Goal: Information Seeking & Learning: Learn about a topic

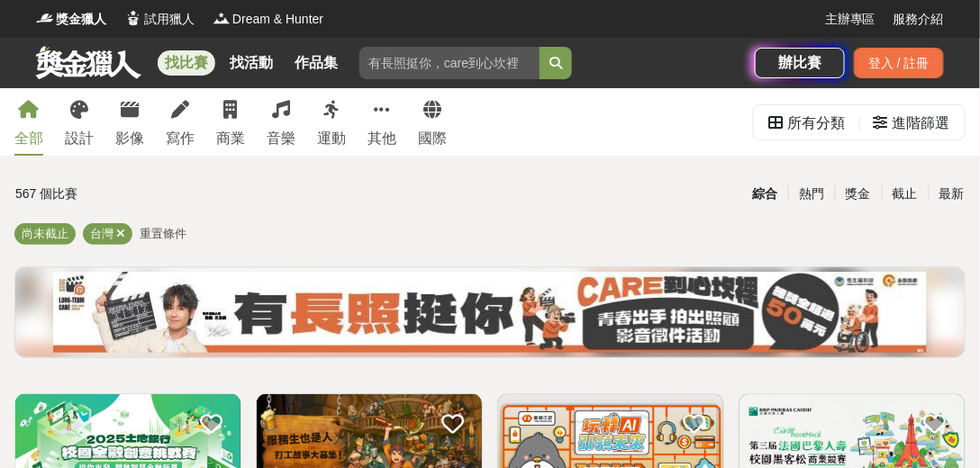
drag, startPoint x: 187, startPoint y: 127, endPoint x: 210, endPoint y: 110, distance: 28.3
click at [187, 127] on link "寫作" at bounding box center [180, 122] width 29 height 68
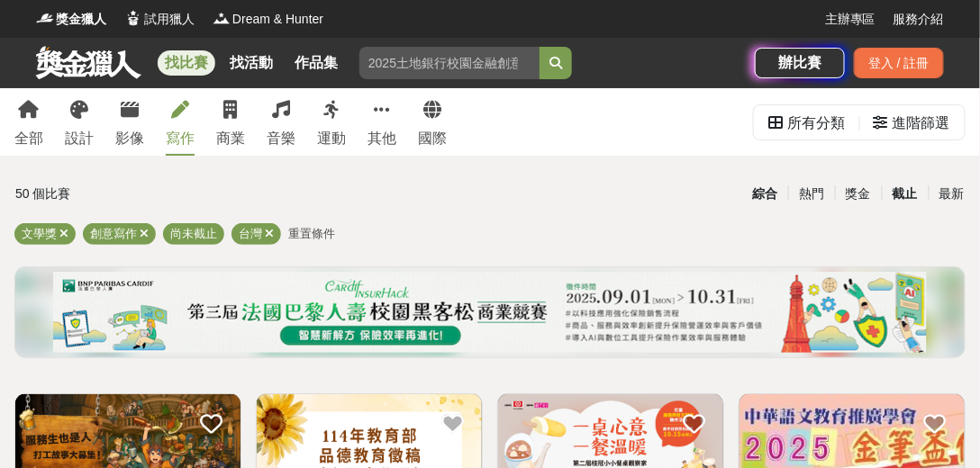
click at [902, 198] on div "截止" at bounding box center [905, 194] width 47 height 32
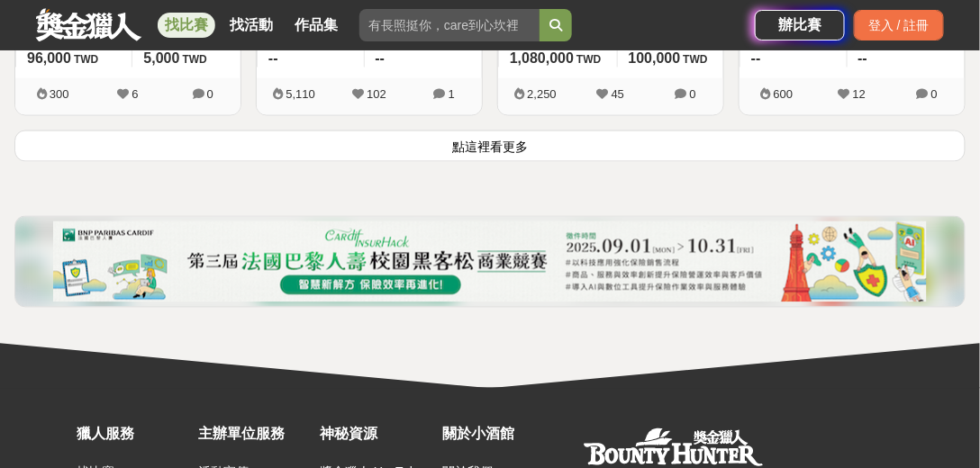
scroll to position [2505, 0]
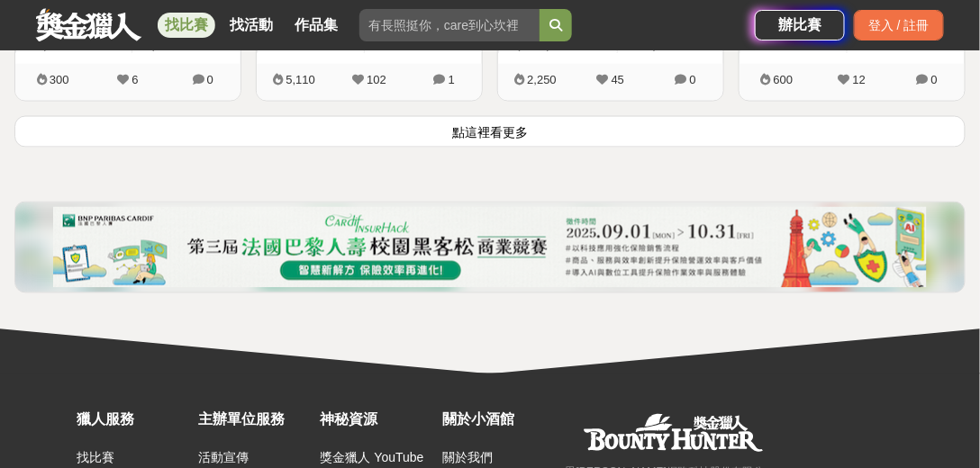
drag, startPoint x: 479, startPoint y: 135, endPoint x: 575, endPoint y: 222, distance: 129.4
click at [479, 135] on button "點這裡看更多" at bounding box center [489, 132] width 951 height 32
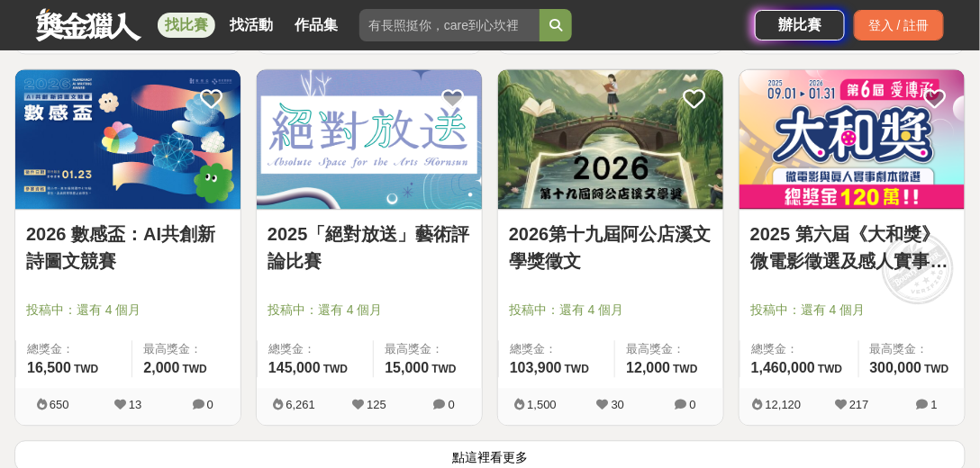
scroll to position [4460, 0]
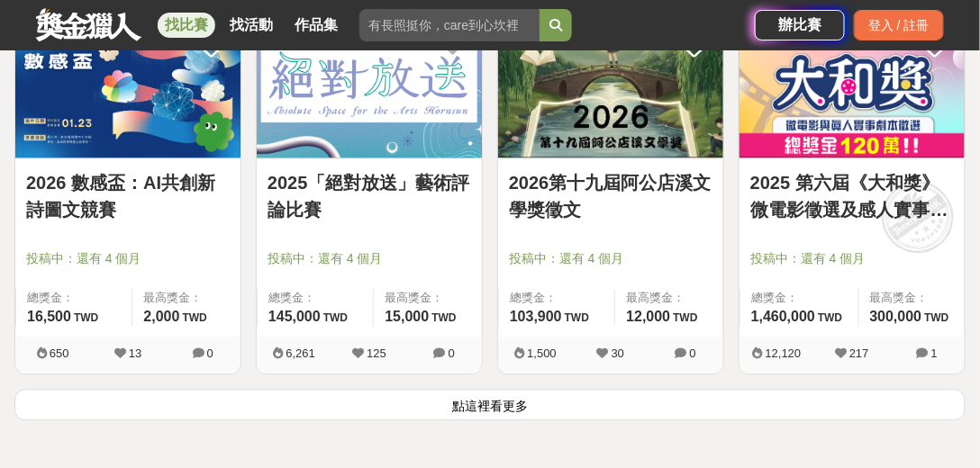
click at [484, 399] on button "點這裡看更多" at bounding box center [489, 405] width 951 height 32
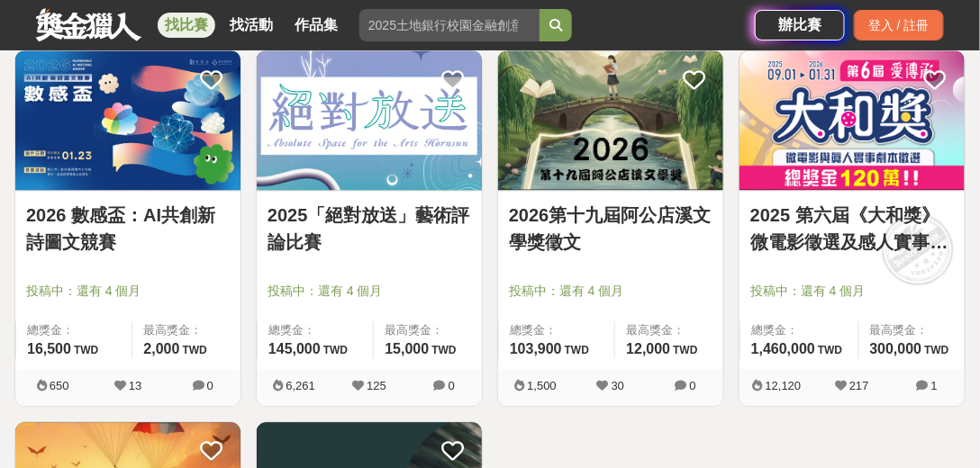
scroll to position [4306, 0]
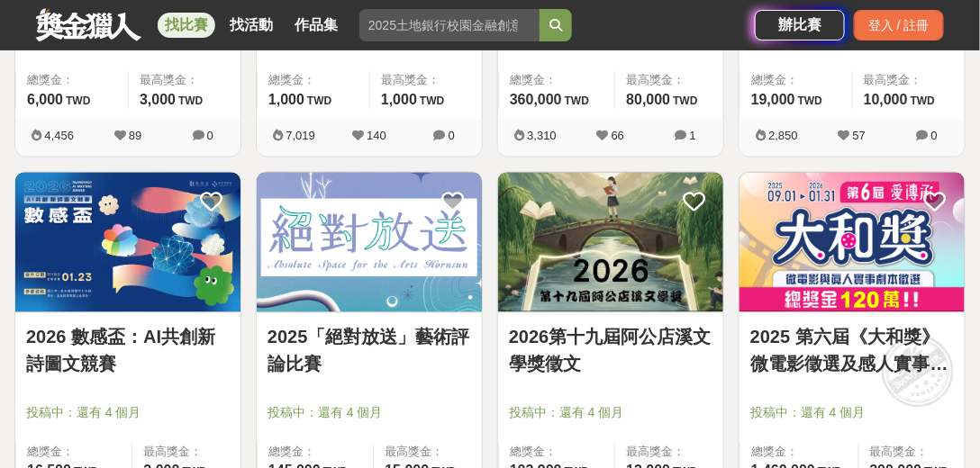
click at [596, 347] on link "2026第十九屆阿公店溪文學獎徵文" at bounding box center [611, 350] width 204 height 54
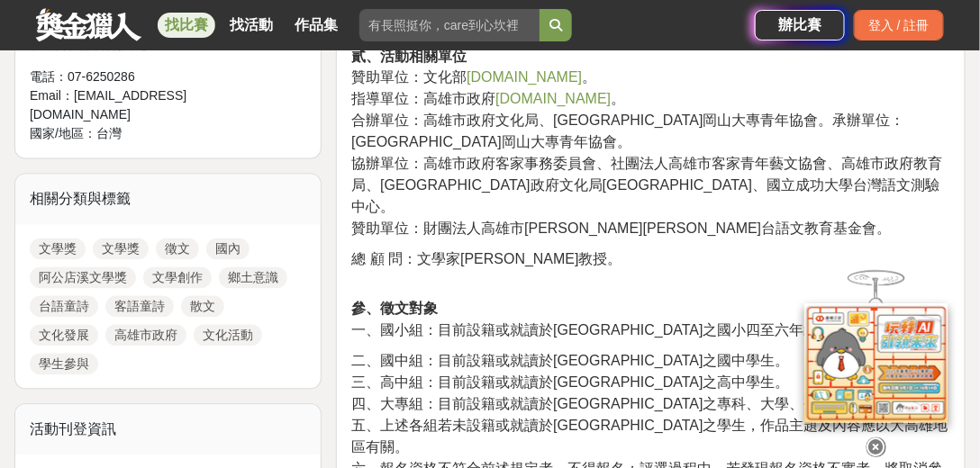
scroll to position [720, 0]
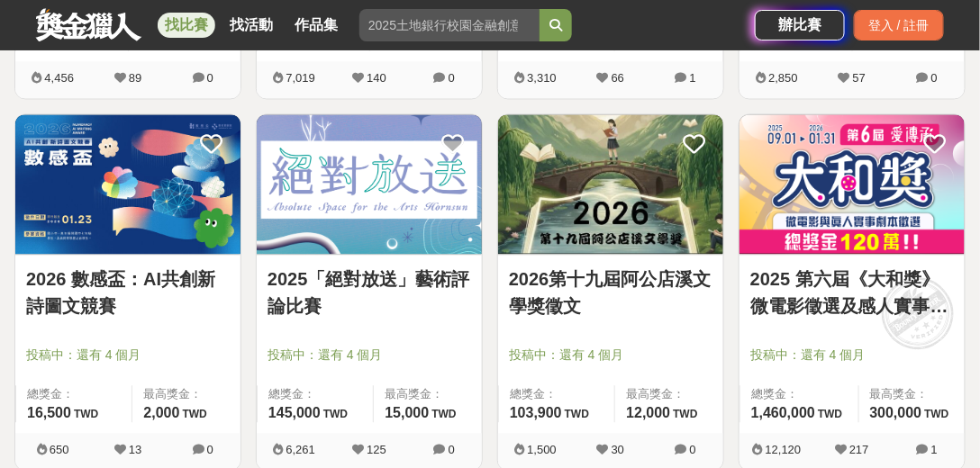
scroll to position [4357, 0]
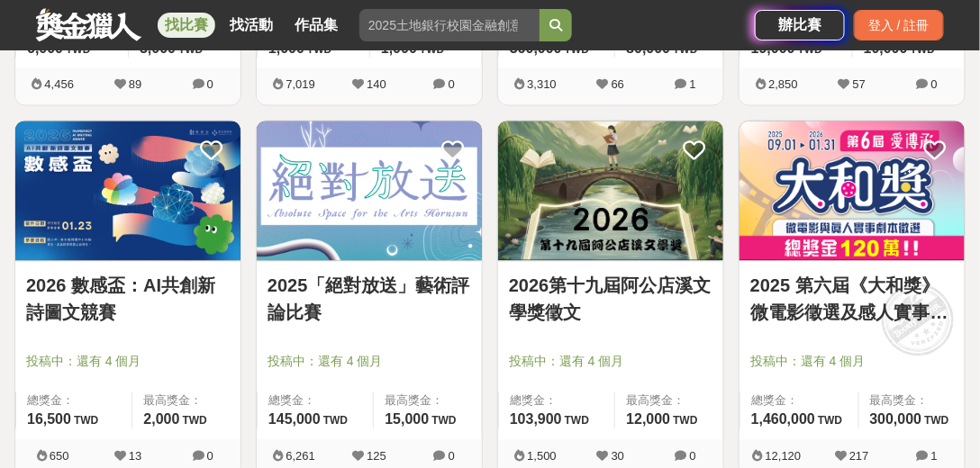
click at [821, 189] on img at bounding box center [851, 190] width 225 height 139
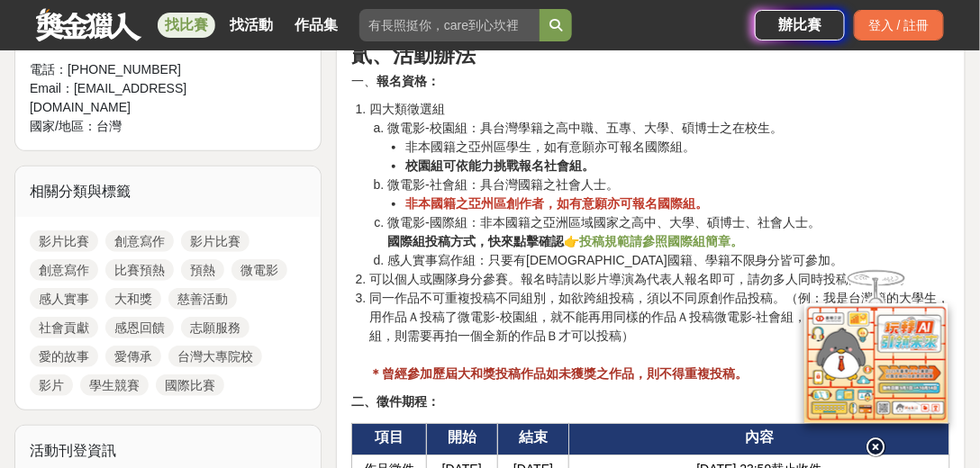
scroll to position [1904, 0]
